Goal: Task Accomplishment & Management: Use online tool/utility

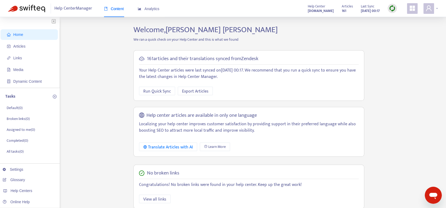
click at [437, 8] on div at bounding box center [431, 8] width 15 height 11
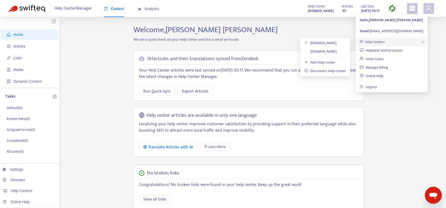
click at [379, 41] on span "Help Centers" at bounding box center [375, 42] width 20 height 6
click at [311, 53] on link "[DOMAIN_NAME]" at bounding box center [321, 51] width 32 height 6
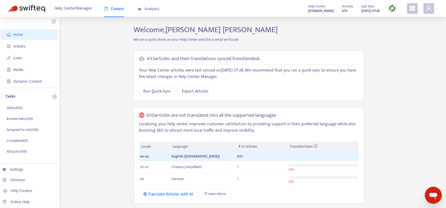
click at [395, 8] on img at bounding box center [392, 8] width 7 height 7
click at [400, 29] on link "Full Sync" at bounding box center [401, 28] width 19 height 6
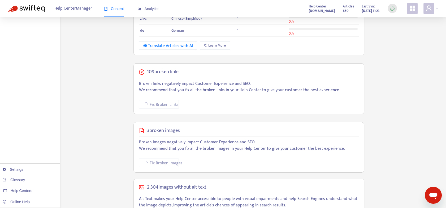
scroll to position [147, 0]
